Goal: Check status: Check status

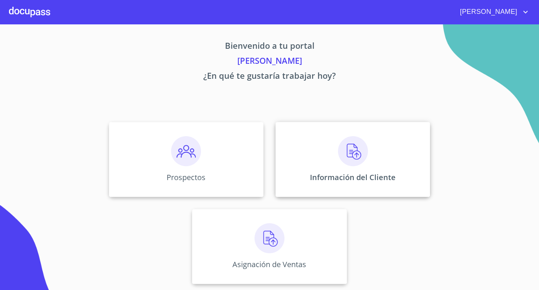
click at [353, 148] on img at bounding box center [353, 151] width 30 height 30
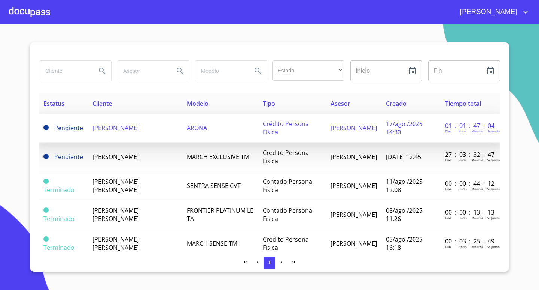
click at [127, 125] on span "[PERSON_NAME]" at bounding box center [116, 128] width 46 height 8
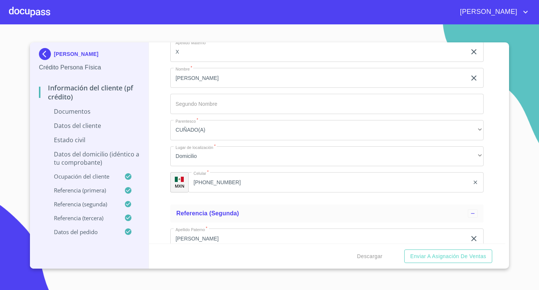
scroll to position [2360, 0]
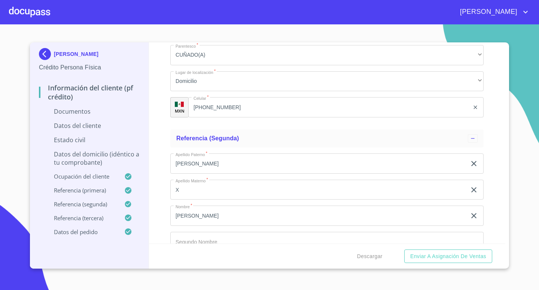
click at [28, 8] on div at bounding box center [29, 12] width 41 height 24
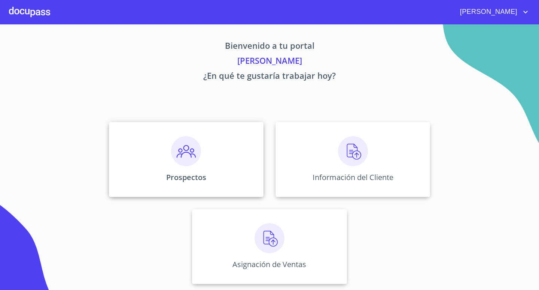
click at [180, 149] on img at bounding box center [186, 151] width 30 height 30
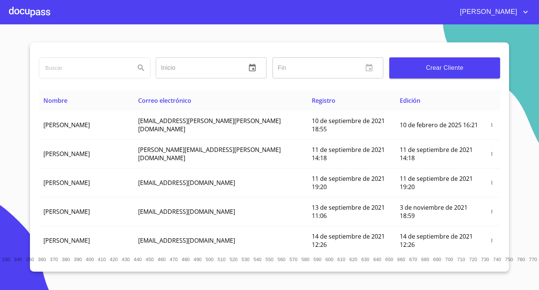
click at [79, 72] on input "search" at bounding box center [84, 68] width 90 height 20
type input "[PERSON_NAME]"
click at [137, 67] on icon "Search" at bounding box center [141, 67] width 9 height 9
